Goal: Task Accomplishment & Management: Complete application form

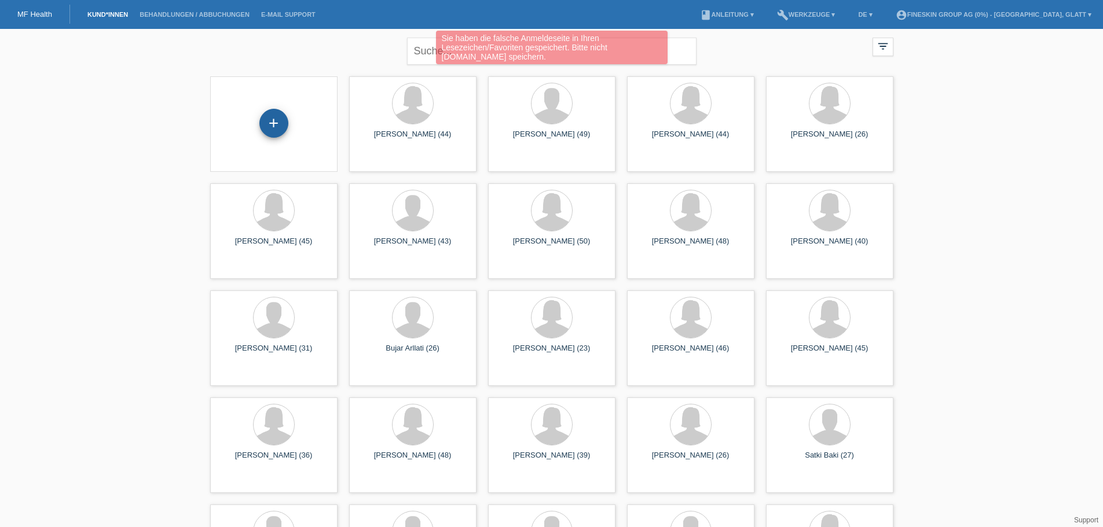
click at [268, 133] on div "+" at bounding box center [273, 123] width 29 height 29
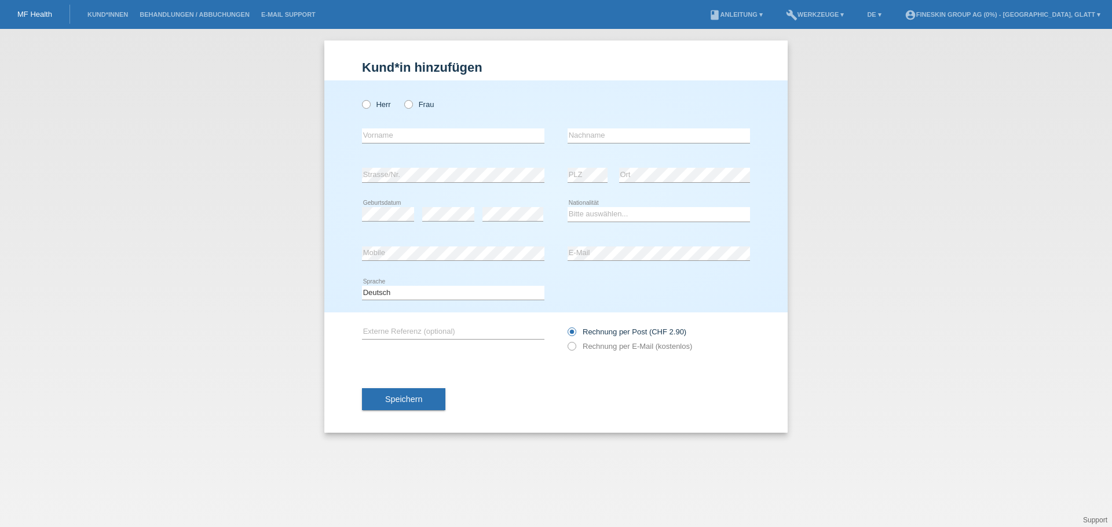
click at [404, 105] on div "Herr Frau" at bounding box center [453, 105] width 182 height 24
click at [402, 105] on div "Herr Frau" at bounding box center [453, 105] width 182 height 24
click at [402, 98] on icon at bounding box center [402, 98] width 0 height 0
click at [405, 105] on input "Frau" at bounding box center [408, 104] width 8 height 8
radio input "true"
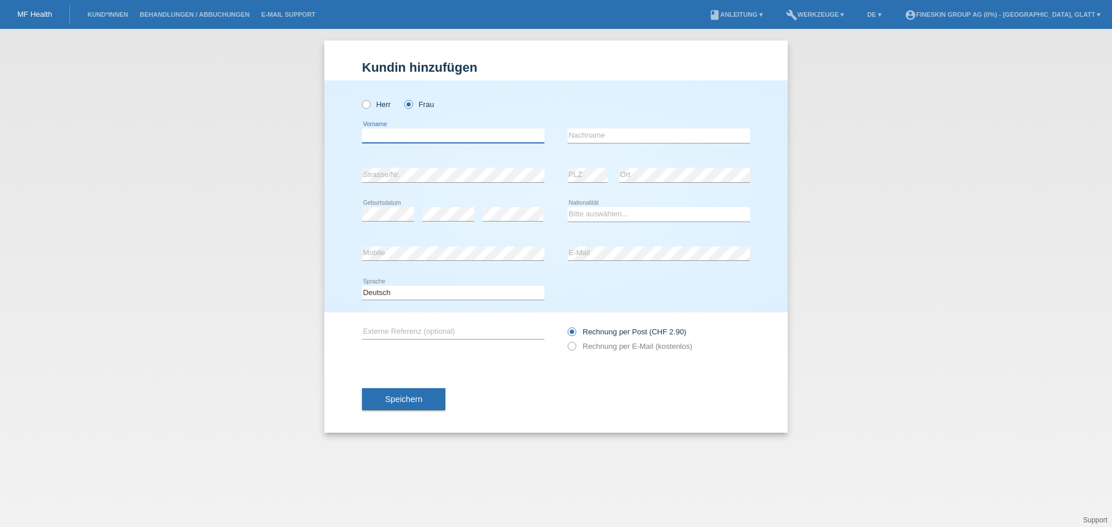
click at [379, 133] on input "text" at bounding box center [453, 136] width 182 height 14
type input "[PERSON_NAME]"
type input "Spieler"
select select "CH"
click at [567, 207] on select "Bitte auswählen... Schweiz Deutschland Liechtenstein Österreich ------------ Af…" at bounding box center [658, 214] width 182 height 14
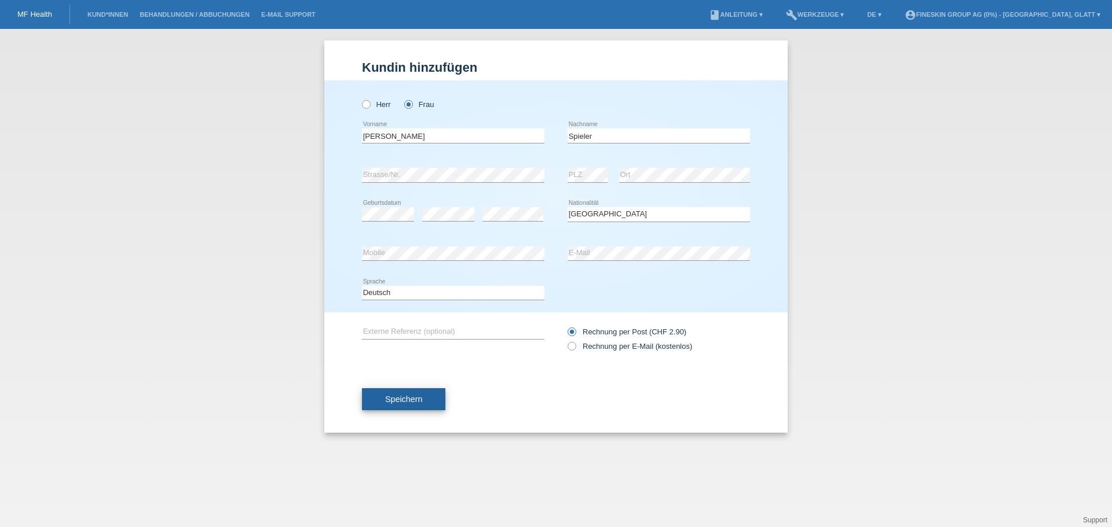
click at [410, 400] on span "Speichern" at bounding box center [403, 399] width 37 height 9
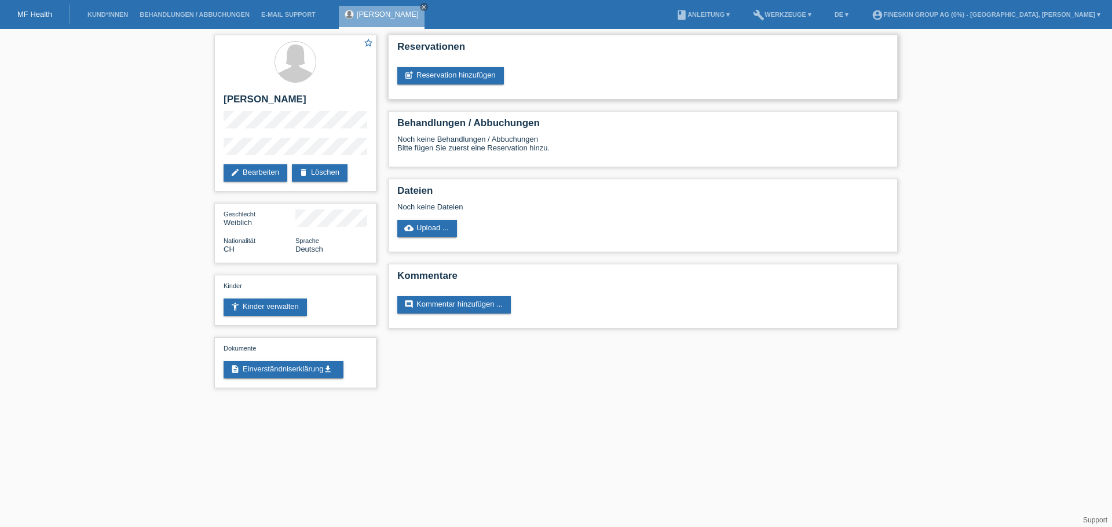
click at [464, 66] on div "Reservationen post_add Reservation hinzufügen" at bounding box center [642, 67] width 509 height 65
click at [445, 80] on link "post_add Reservation hinzufügen" at bounding box center [450, 75] width 107 height 17
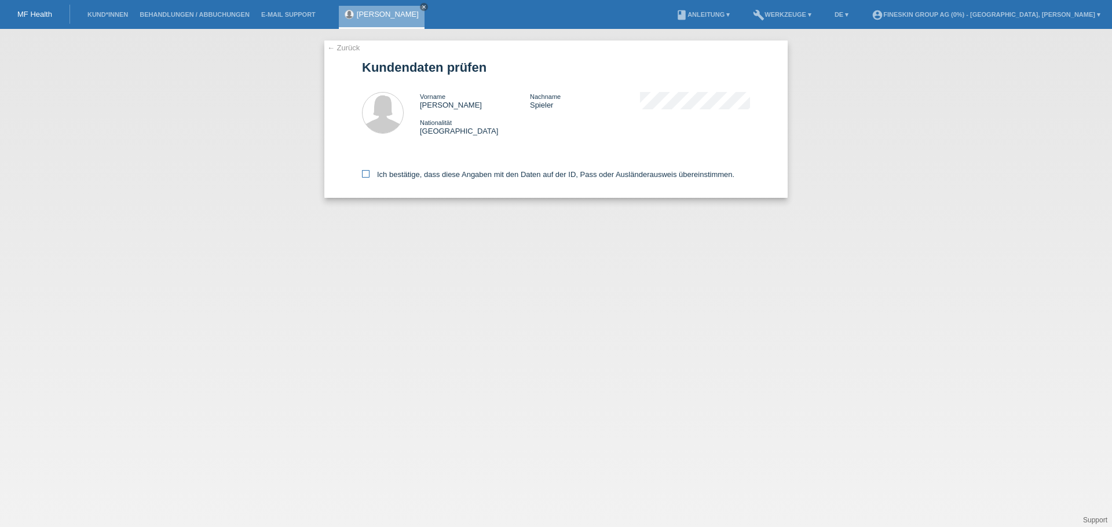
click at [395, 177] on label "Ich bestätige, dass diese Angaben mit den Daten auf der ID, Pass oder Ausländer…" at bounding box center [548, 174] width 372 height 9
click at [369, 177] on input "Ich bestätige, dass diese Angaben mit den Daten auf der ID, Pass oder Ausländer…" at bounding box center [366, 174] width 8 height 8
checkbox input "true"
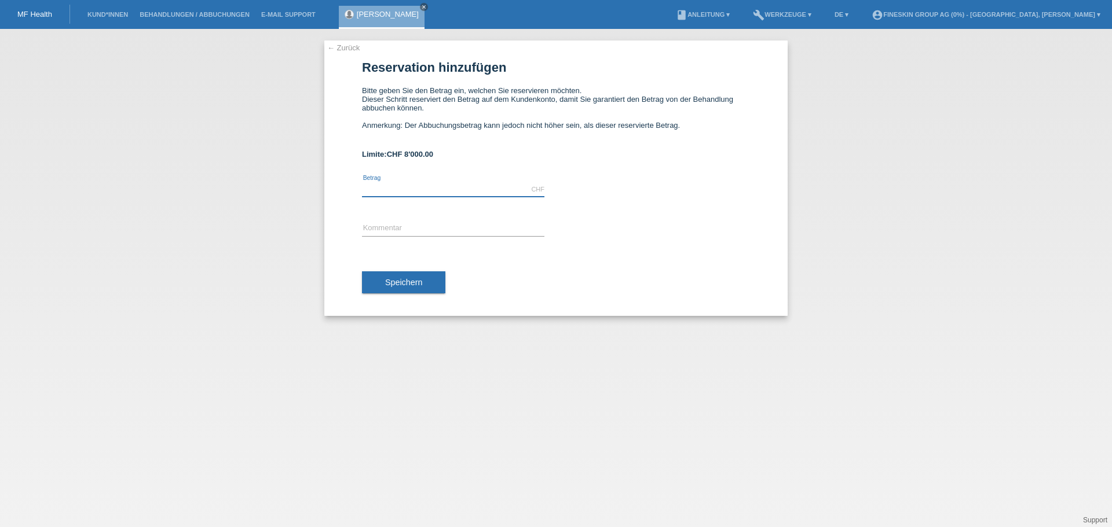
click at [380, 189] on input "text" at bounding box center [453, 189] width 182 height 14
type input "6980.00"
click at [398, 228] on input "text" at bounding box center [453, 229] width 182 height 14
type input "GS_Oberlid+Browlift_15092025"
click at [438, 283] on button "Speichern" at bounding box center [403, 283] width 83 height 22
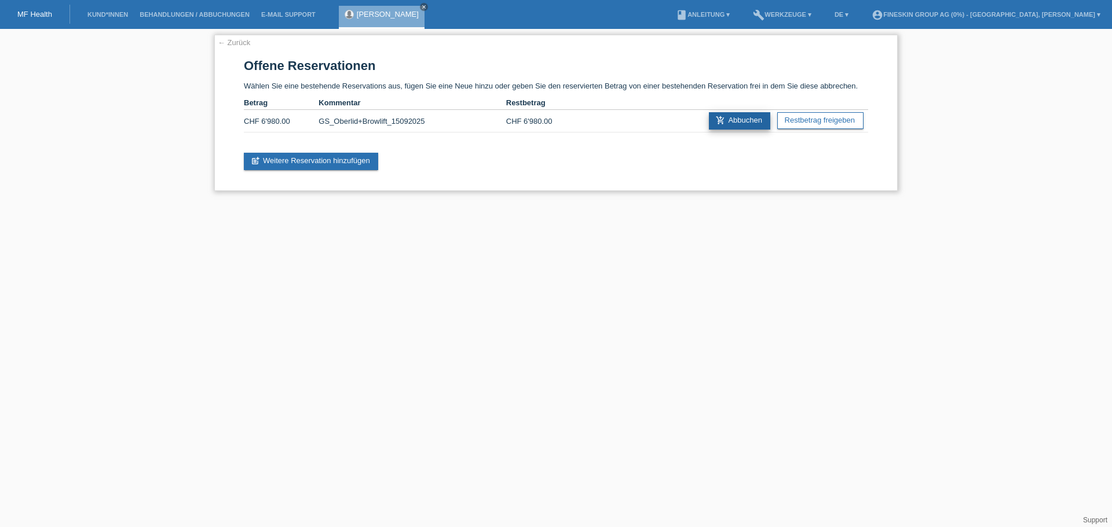
click at [739, 124] on link "add_shopping_cart Abbuchen" at bounding box center [739, 120] width 61 height 17
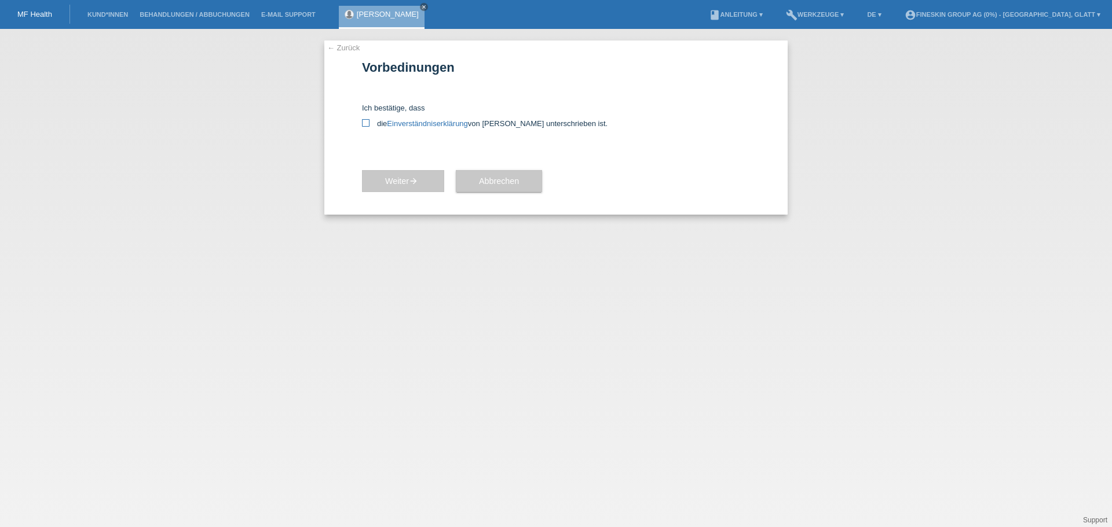
click at [377, 126] on label "die Einverständniserklärung von der Kundin unterschrieben ist." at bounding box center [556, 123] width 388 height 9
click at [369, 126] on input "die Einverständniserklärung von der Kundin unterschrieben ist." at bounding box center [366, 123] width 8 height 8
checkbox input "true"
click at [402, 189] on button "Weiter arrow_forward" at bounding box center [403, 181] width 82 height 22
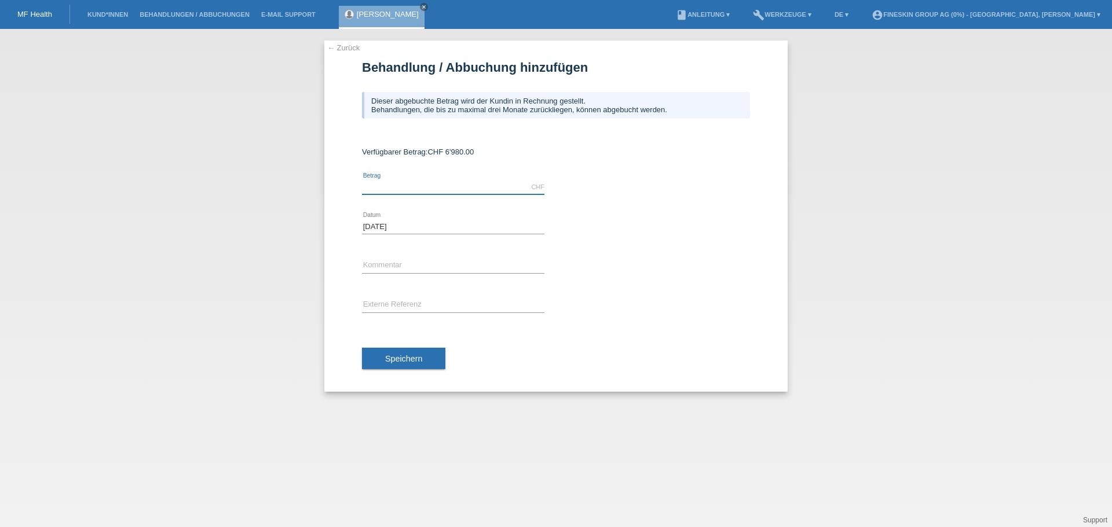
click at [416, 187] on input "text" at bounding box center [453, 187] width 182 height 14
type input "6980.00"
click at [378, 259] on input "text" at bounding box center [453, 266] width 182 height 14
type input "GS_Oberlid+Browlift_15092025"
click at [421, 357] on span "Speichern" at bounding box center [403, 358] width 37 height 9
